Goal: Transaction & Acquisition: Purchase product/service

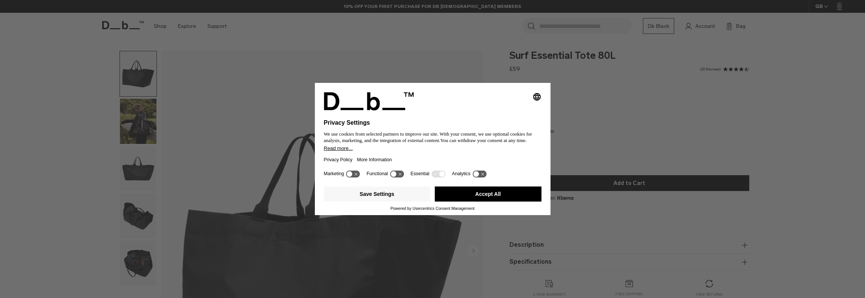
click at [134, 138] on div "Selecting an option will immediately change the language Privacy Settings We us…" at bounding box center [432, 149] width 865 height 298
click at [125, 114] on div "Selecting an option will immediately change the language Privacy Settings We us…" at bounding box center [432, 149] width 865 height 298
click at [127, 211] on div "Selecting an option will immediately change the language Privacy Settings We us…" at bounding box center [432, 149] width 865 height 298
click at [502, 191] on button "Accept All" at bounding box center [488, 194] width 107 height 15
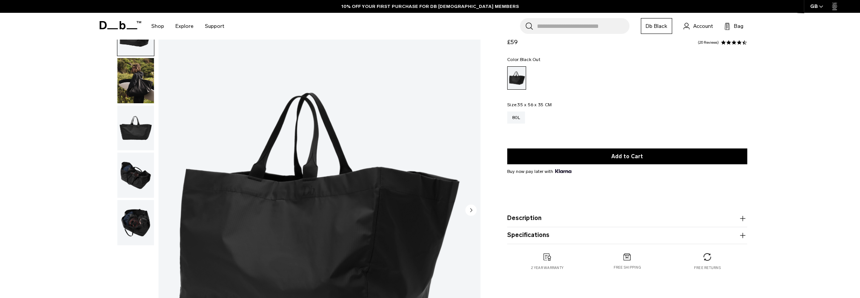
scroll to position [75, 0]
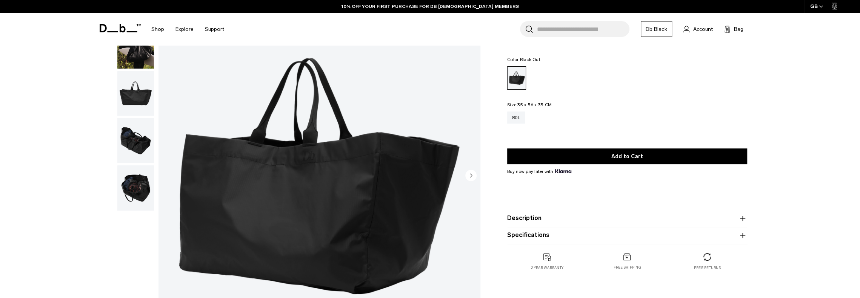
click at [125, 148] on img "button" at bounding box center [135, 140] width 37 height 45
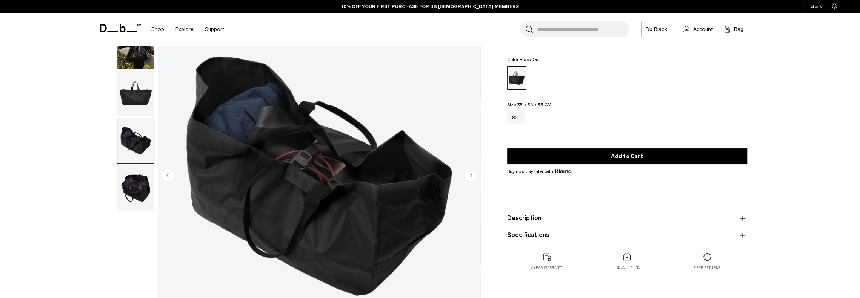
click at [144, 192] on img "button" at bounding box center [135, 188] width 37 height 45
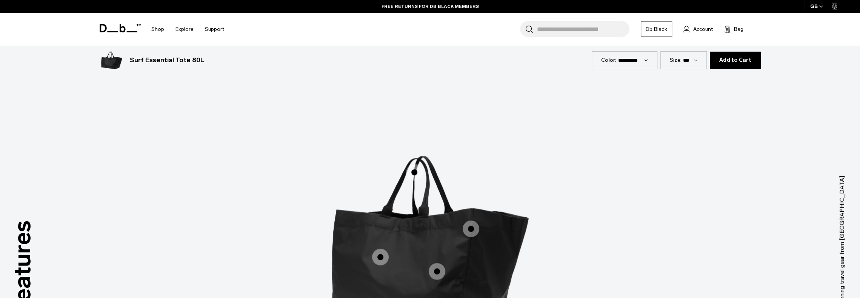
scroll to position [1094, 0]
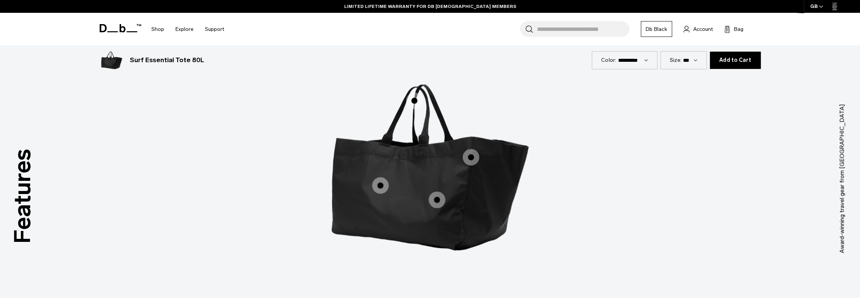
click at [467, 158] on span "1 / 3" at bounding box center [470, 157] width 17 height 17
click at [435, 200] on span "1 / 3" at bounding box center [436, 200] width 17 height 17
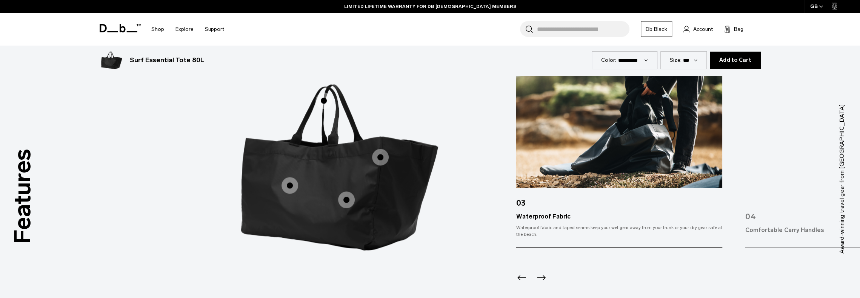
click at [286, 184] on span "1 / 3" at bounding box center [289, 185] width 17 height 17
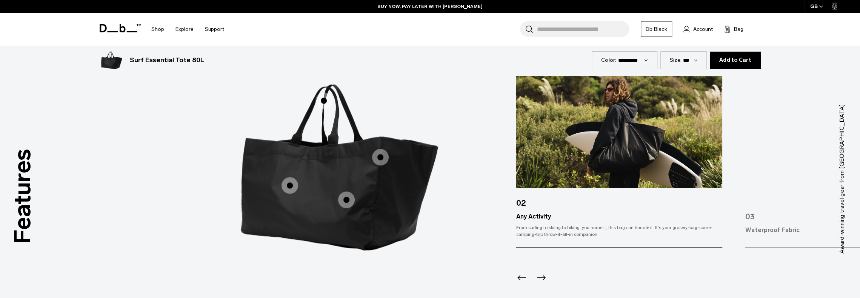
click at [323, 99] on span "1 / 3" at bounding box center [323, 100] width 17 height 17
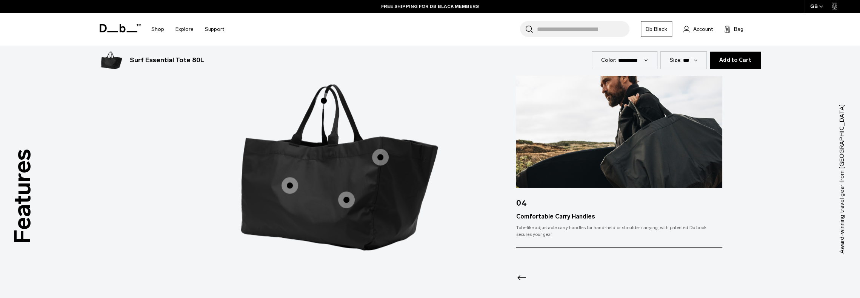
click at [380, 156] on span "1 / 3" at bounding box center [380, 157] width 17 height 17
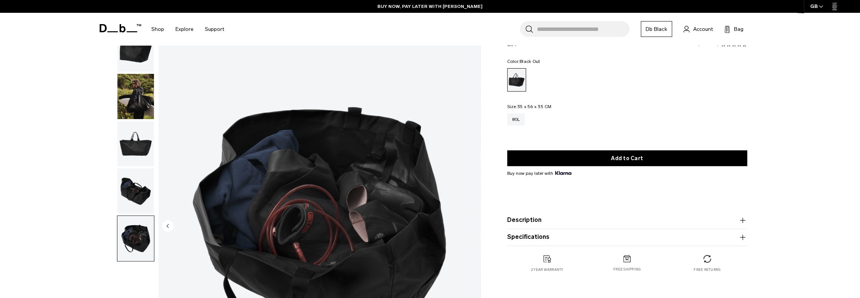
scroll to position [0, 0]
